Goal: Information Seeking & Learning: Learn about a topic

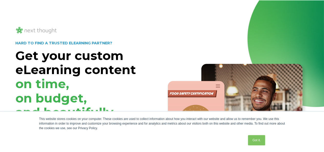
click at [249, 95] on img at bounding box center [236, 132] width 143 height 143
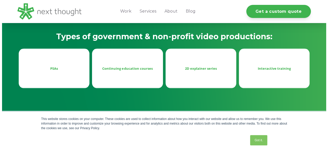
scroll to position [230, 0]
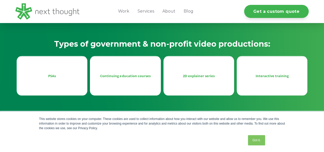
click at [60, 73] on div "PSAs" at bounding box center [52, 76] width 62 height 6
